Goal: Task Accomplishment & Management: Manage account settings

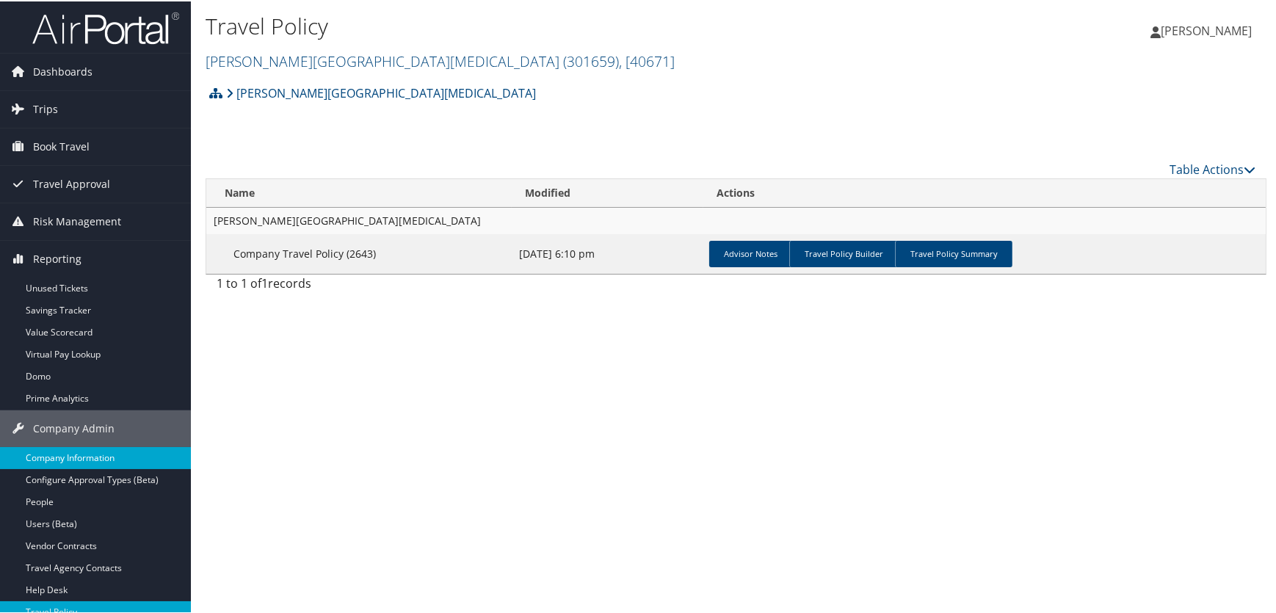
click at [72, 455] on link "Company Information" at bounding box center [95, 457] width 191 height 22
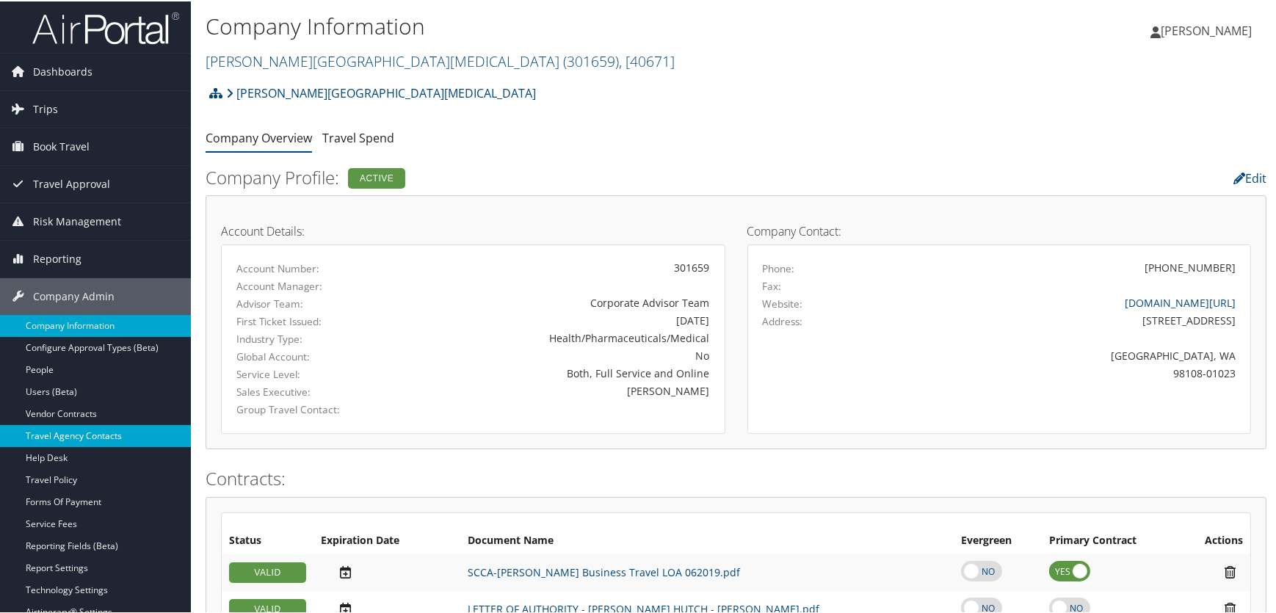
click at [90, 432] on link "Travel Agency Contacts" at bounding box center [95, 435] width 191 height 22
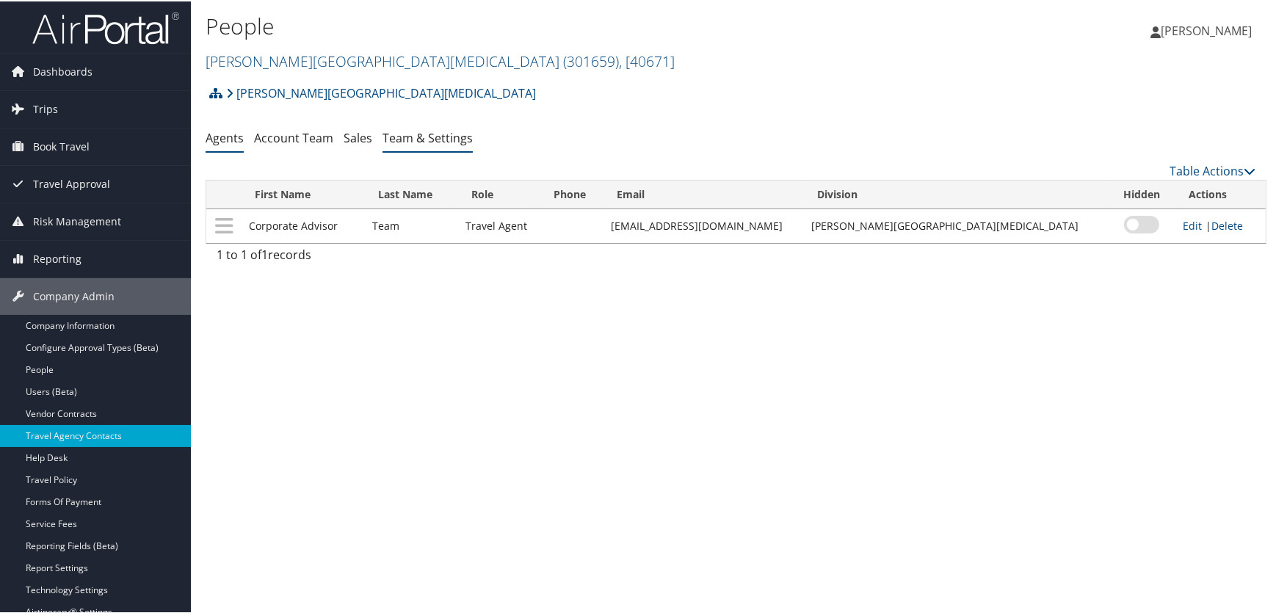
click at [433, 133] on link "Team & Settings" at bounding box center [428, 136] width 90 height 16
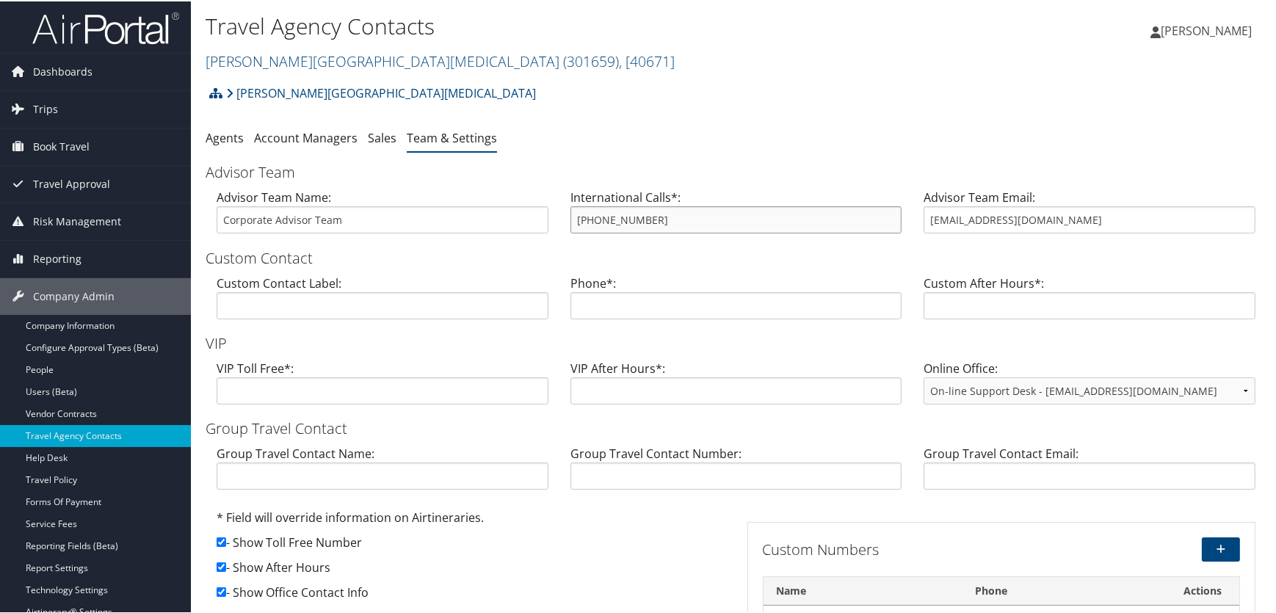
drag, startPoint x: 660, startPoint y: 219, endPoint x: 576, endPoint y: 215, distance: 83.8
click at [576, 215] on input "800-600-3737" at bounding box center [736, 218] width 332 height 27
paste input "206-667-3434"
type input "206-667-3434"
click at [609, 305] on input "text" at bounding box center [736, 304] width 332 height 27
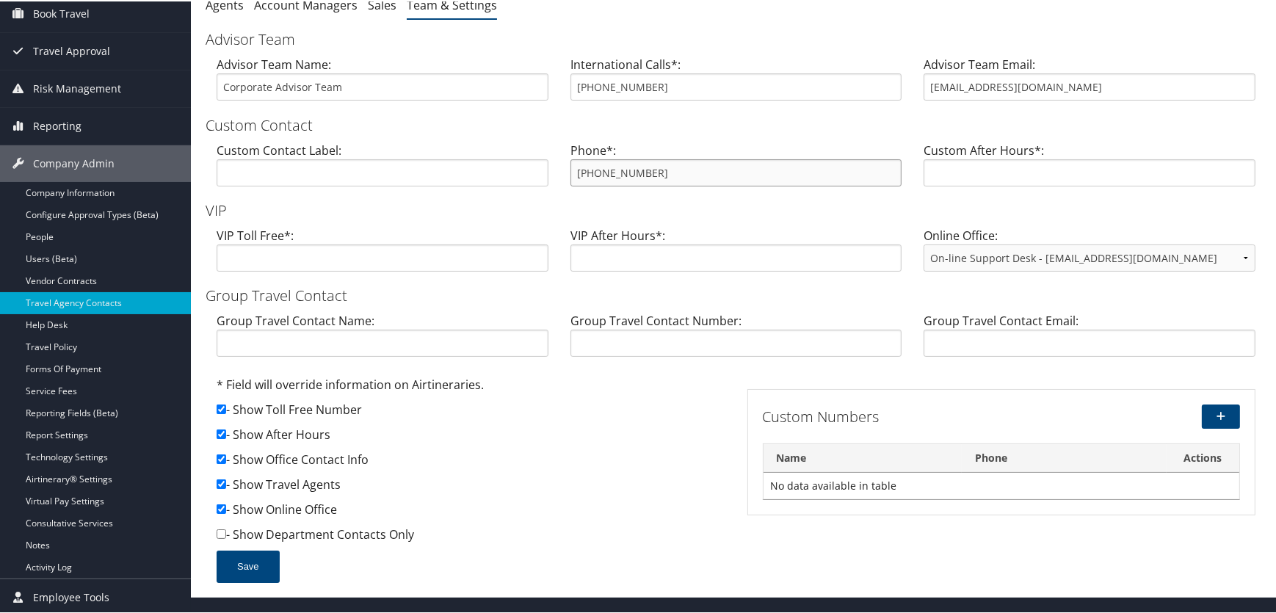
scroll to position [134, 0]
type input "855-585-7568"
click at [228, 562] on button "Save" at bounding box center [248, 564] width 63 height 32
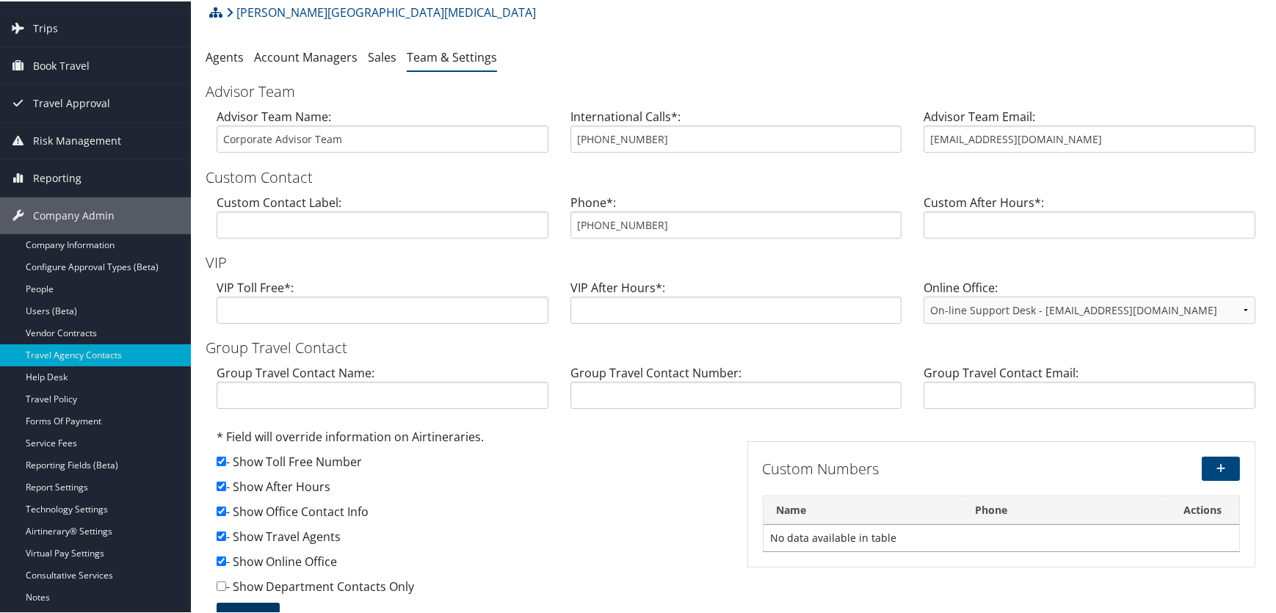
scroll to position [0, 0]
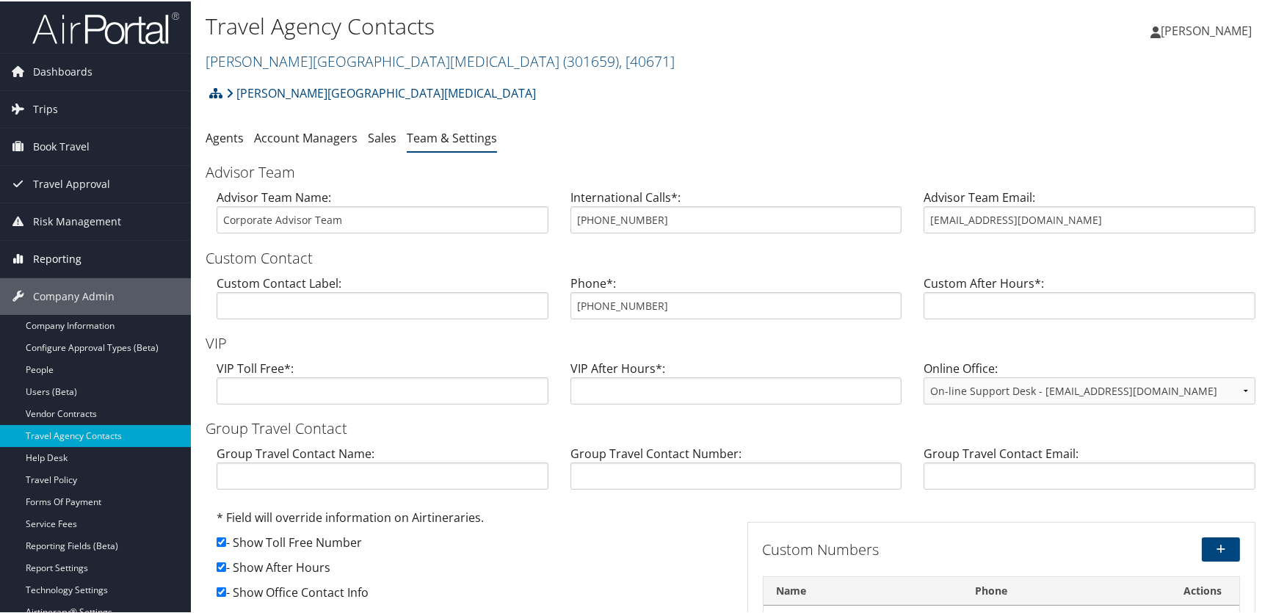
click at [56, 257] on span "Reporting" at bounding box center [57, 257] width 48 height 37
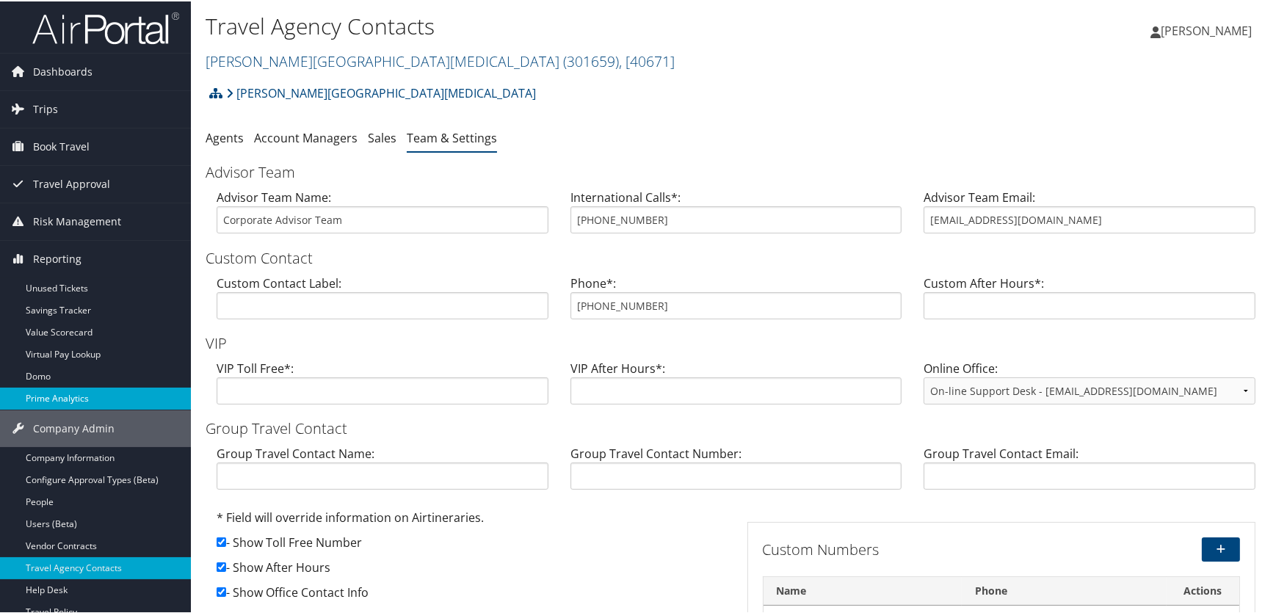
click at [55, 399] on link "Prime Analytics" at bounding box center [95, 397] width 191 height 22
